Goal: Information Seeking & Learning: Compare options

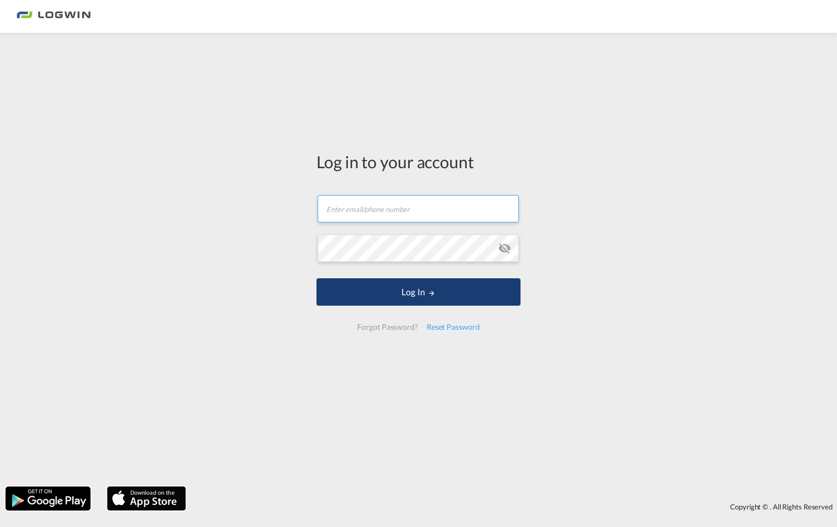
type input "[PERSON_NAME][EMAIL_ADDRESS][PERSON_NAME][DOMAIN_NAME]"
click at [417, 302] on button "Log In" at bounding box center [418, 292] width 204 height 27
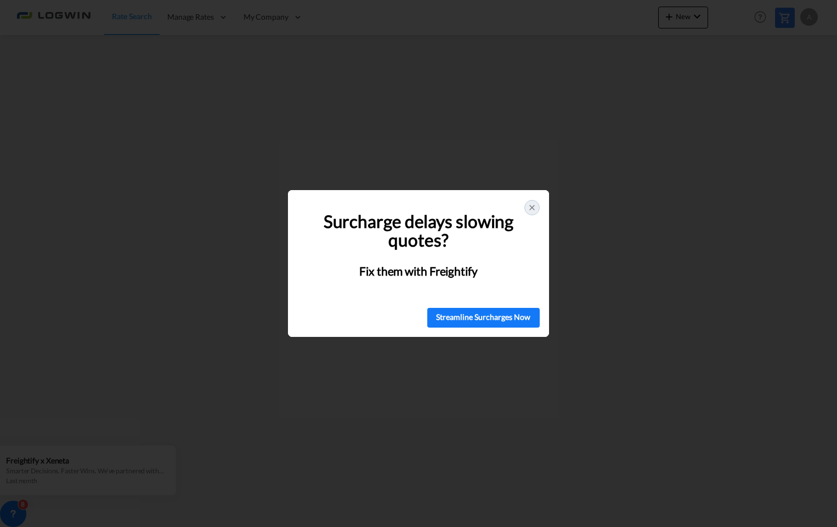
click at [531, 207] on icon at bounding box center [532, 208] width 4 height 4
